Goal: Find specific page/section: Find specific page/section

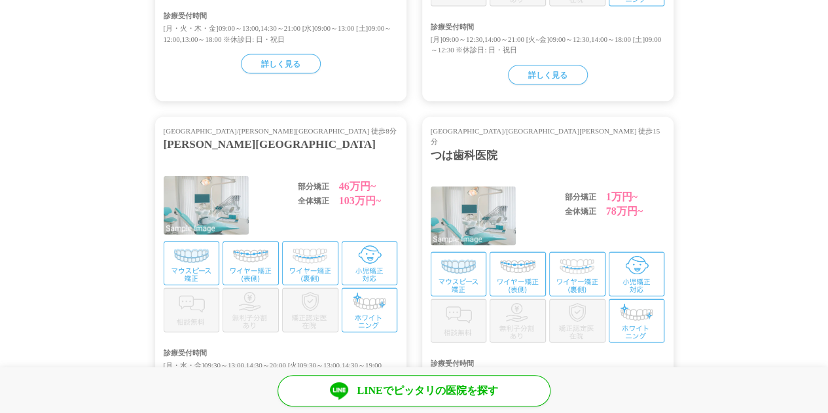
scroll to position [1615, 0]
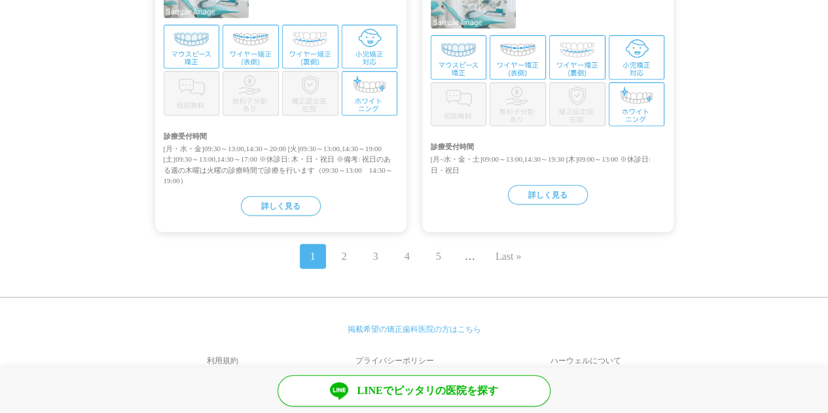
click at [511, 249] on link "Last »" at bounding box center [509, 257] width 26 height 16
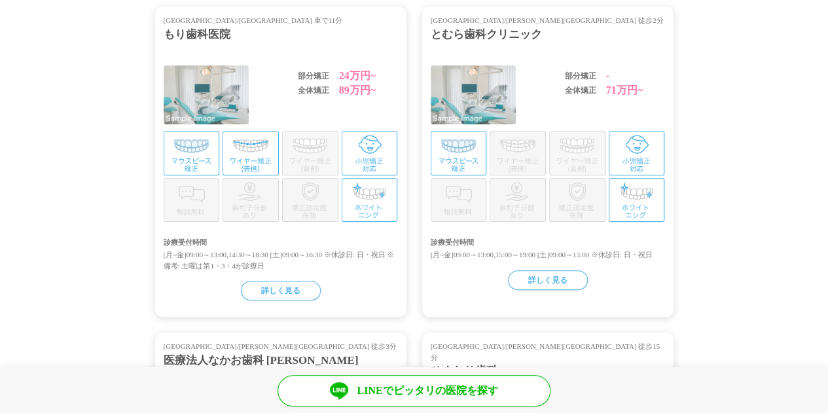
scroll to position [0, 0]
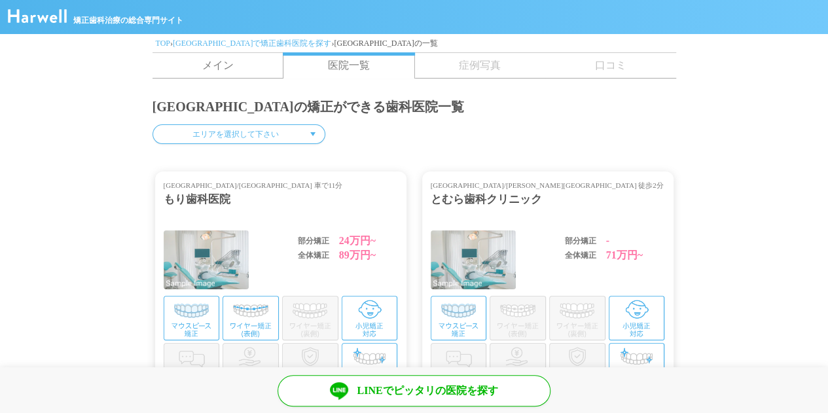
click at [490, 203] on div "とむら歯科クリニック" at bounding box center [548, 199] width 234 height 17
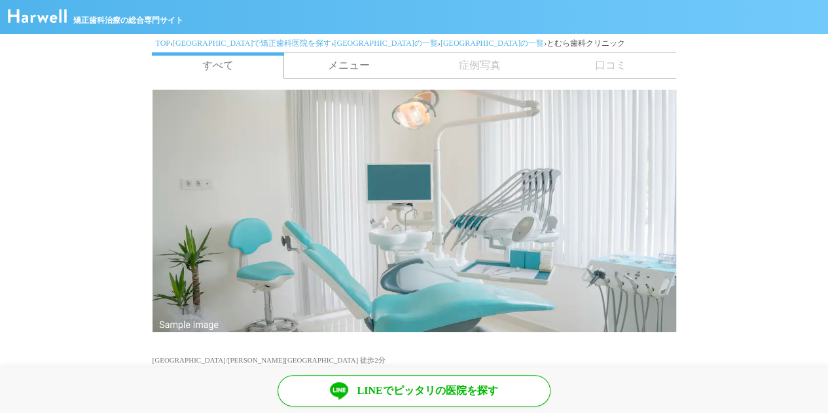
click at [326, 61] on link "メニュー" at bounding box center [349, 65] width 131 height 25
